Goal: Information Seeking & Learning: Learn about a topic

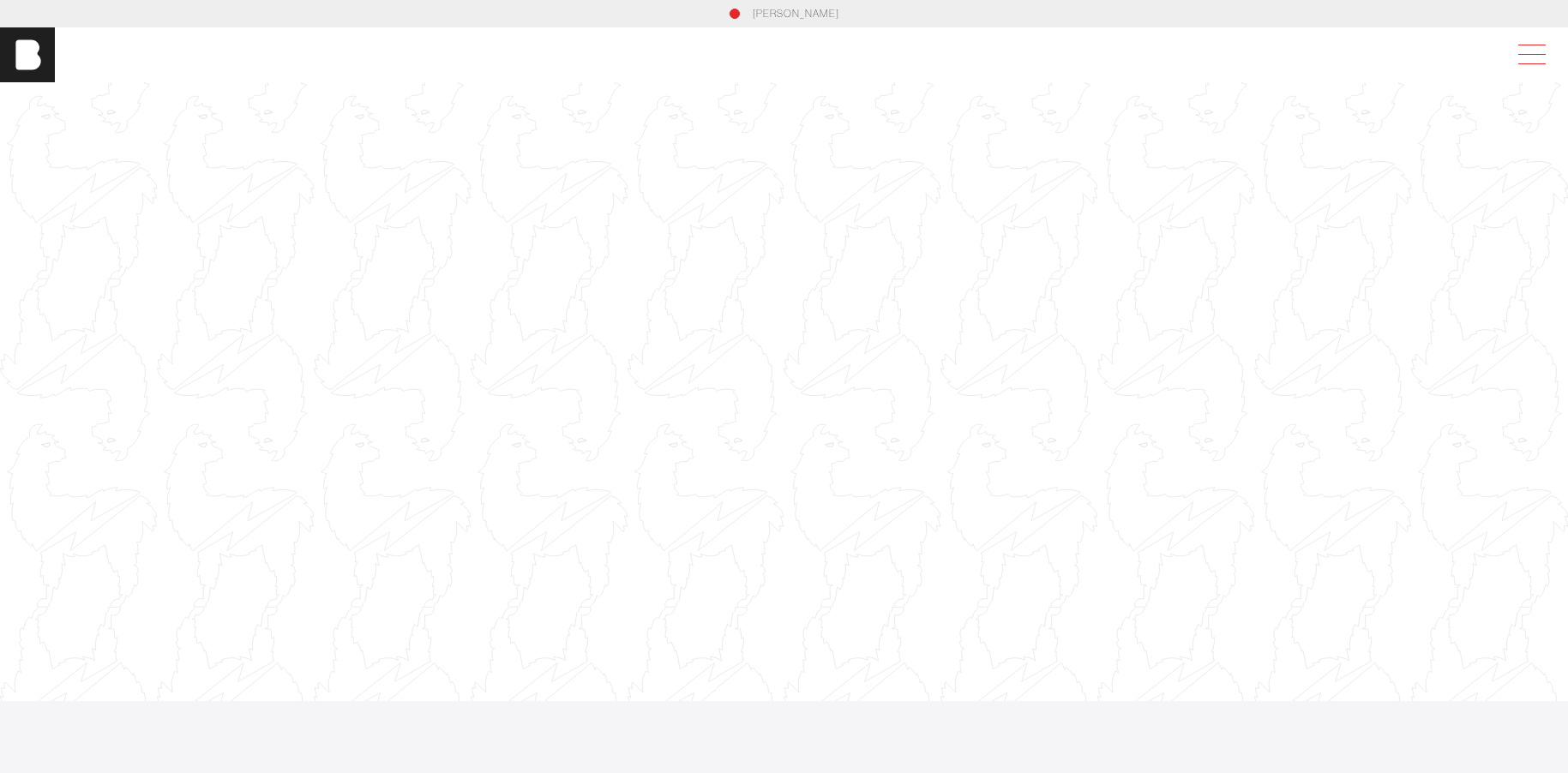
click at [1544, 54] on span at bounding box center [1532, 54] width 28 height 1
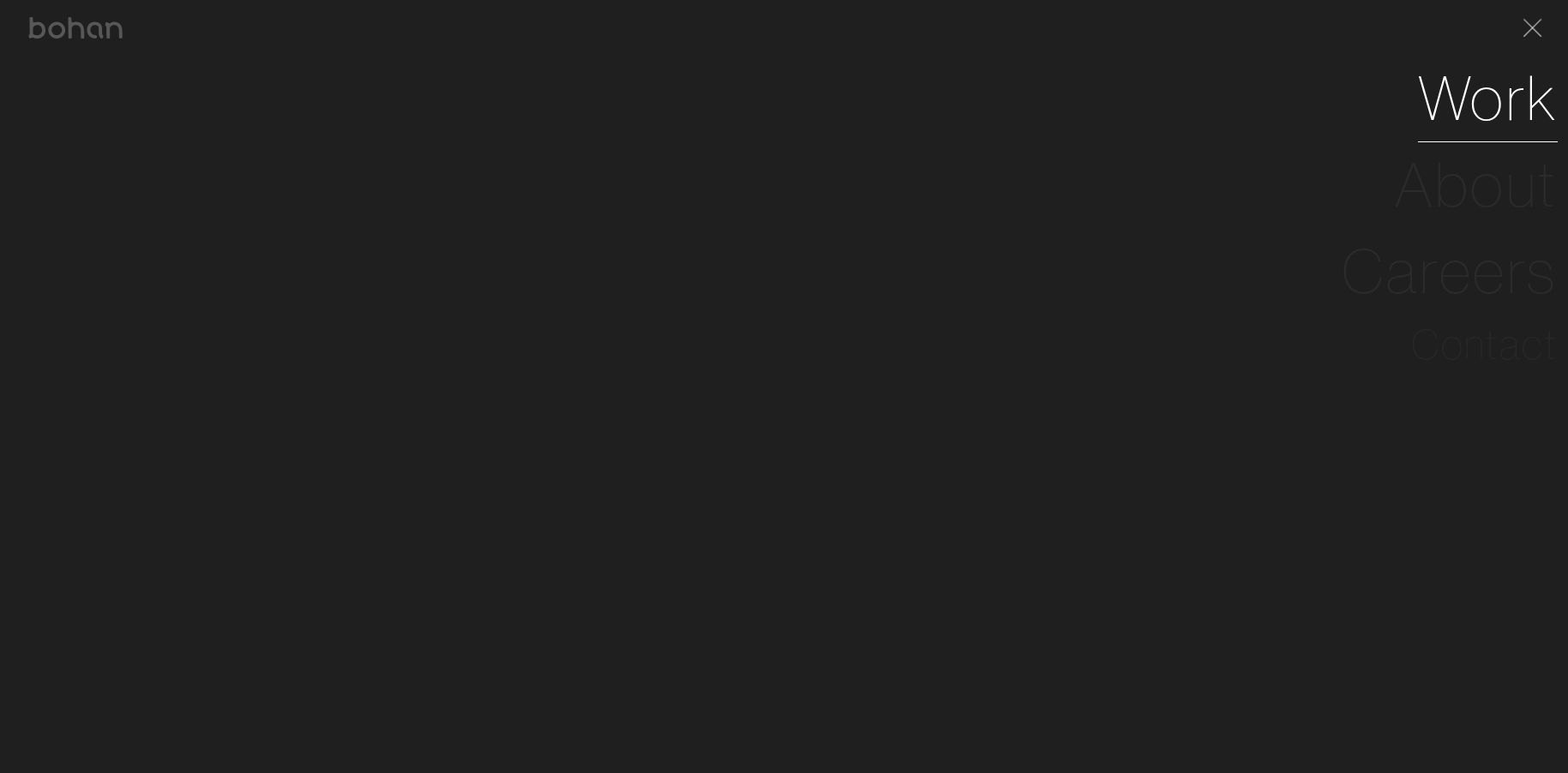
click at [1483, 97] on link "Work" at bounding box center [1487, 97] width 140 height 86
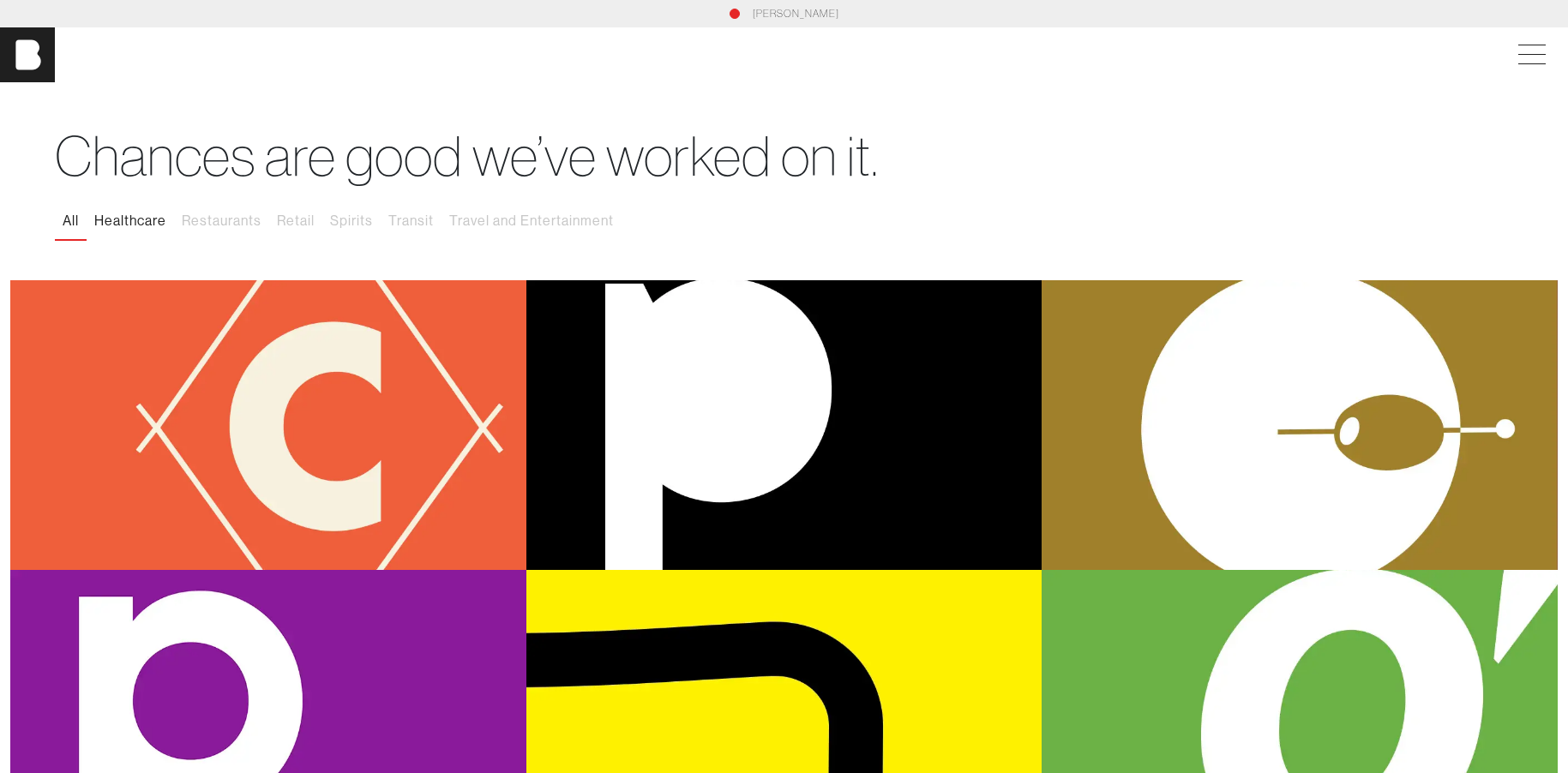
click at [126, 214] on button "Healthcare" at bounding box center [130, 221] width 87 height 36
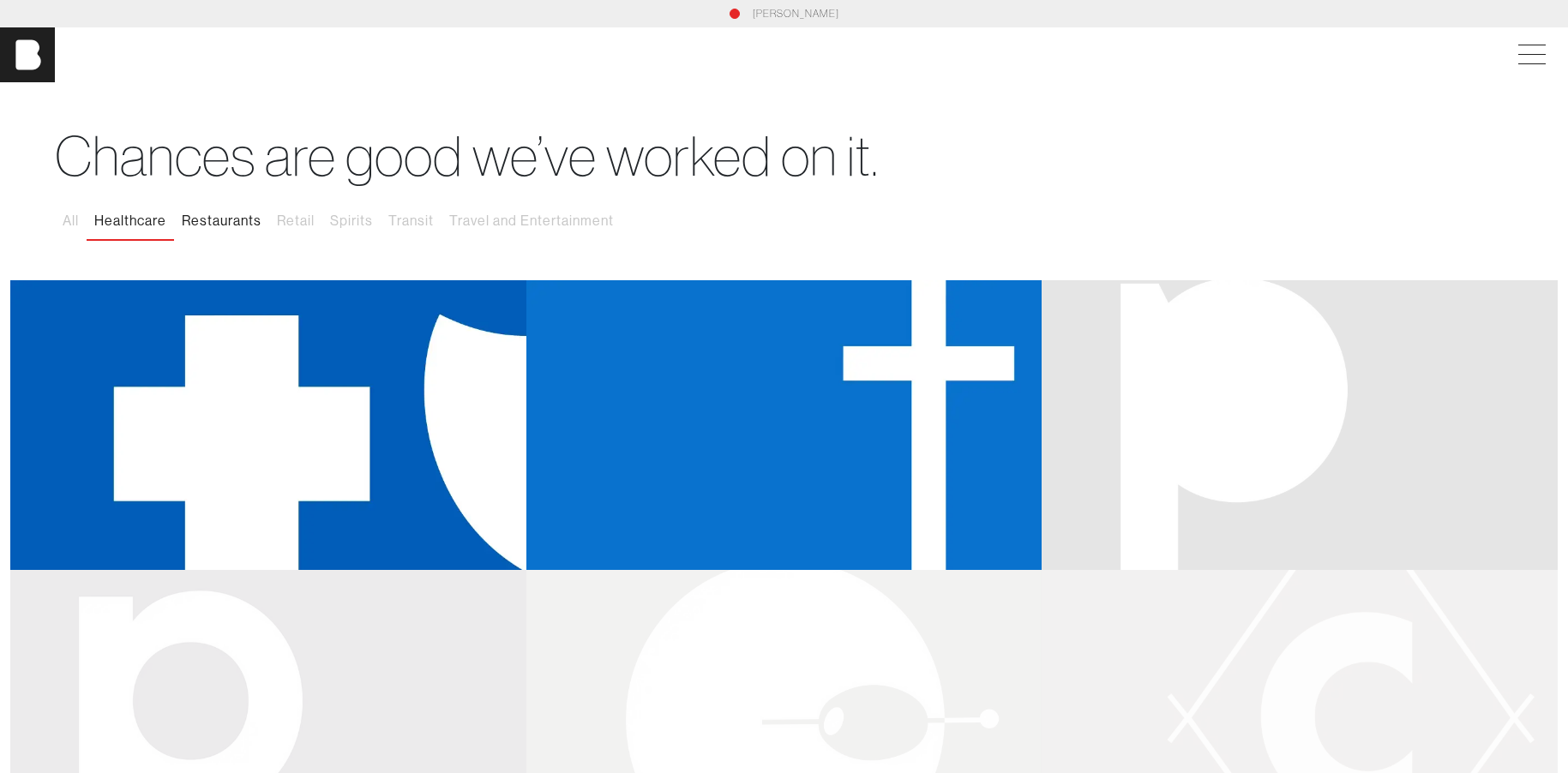
click at [209, 218] on button "Restaurants" at bounding box center [221, 221] width 95 height 36
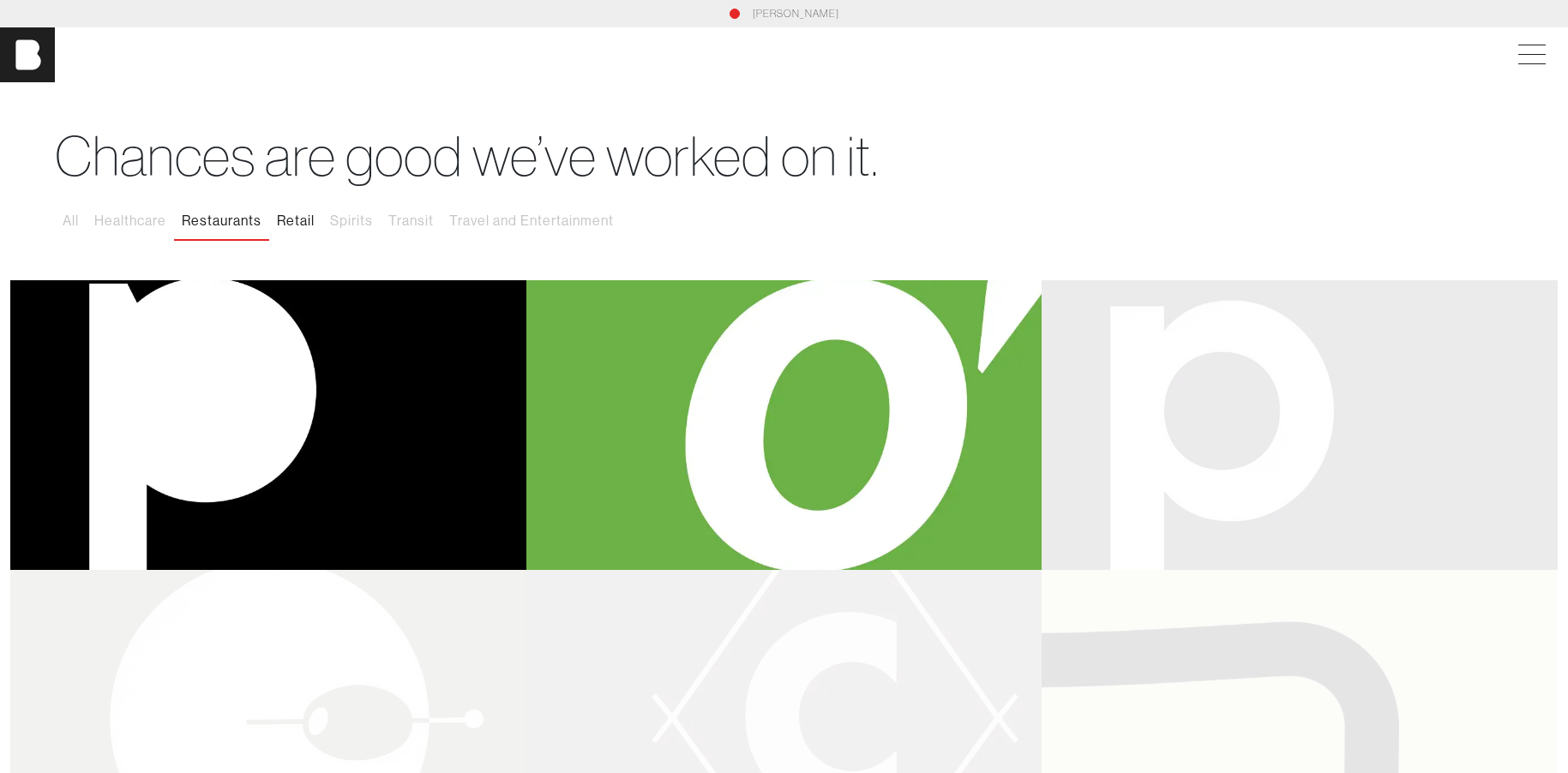
click at [300, 222] on button "Retail" at bounding box center [295, 221] width 53 height 36
